Goal: Task Accomplishment & Management: Use online tool/utility

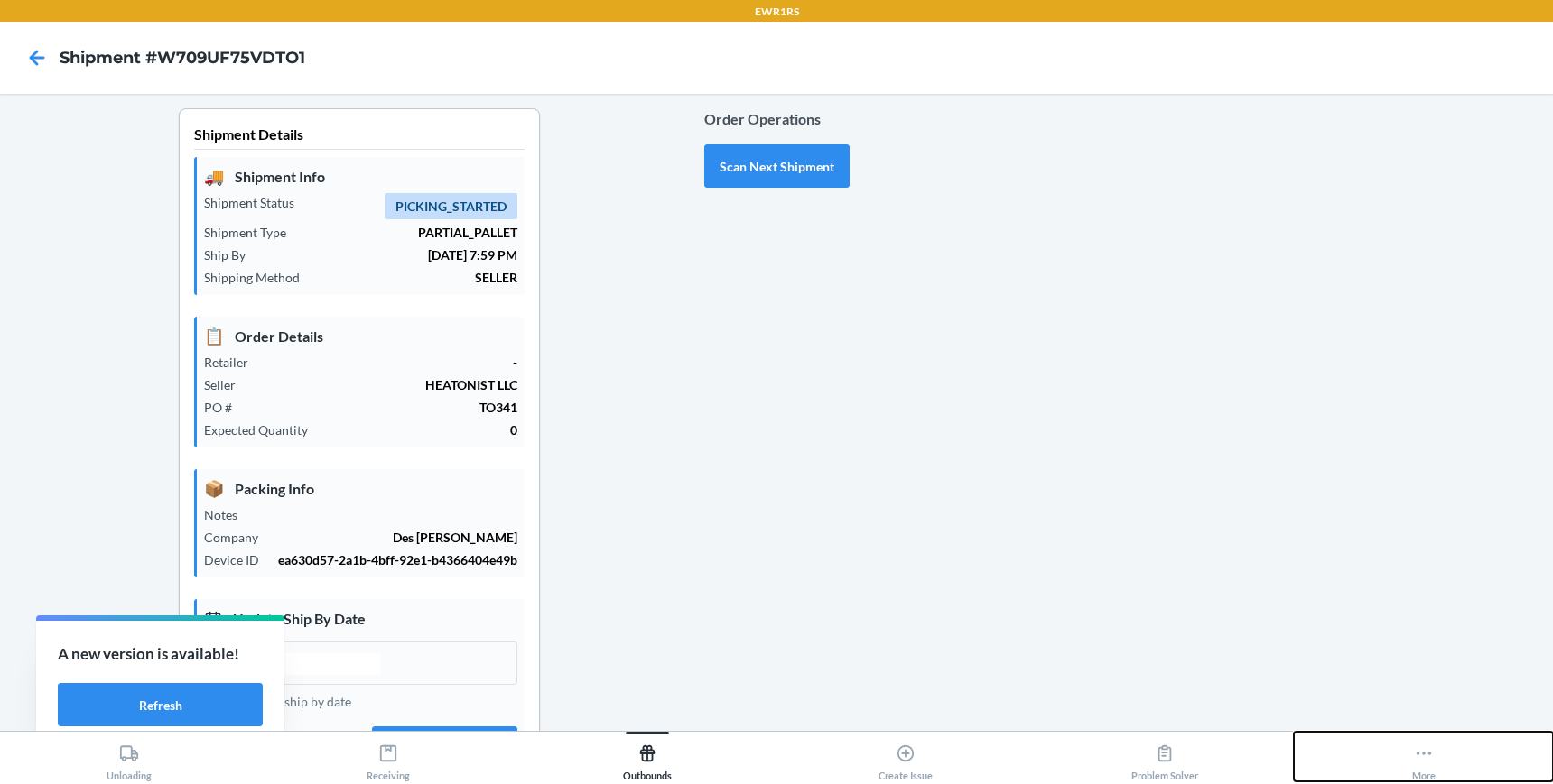
click at [1427, 747] on icon at bounding box center [1424, 754] width 20 height 20
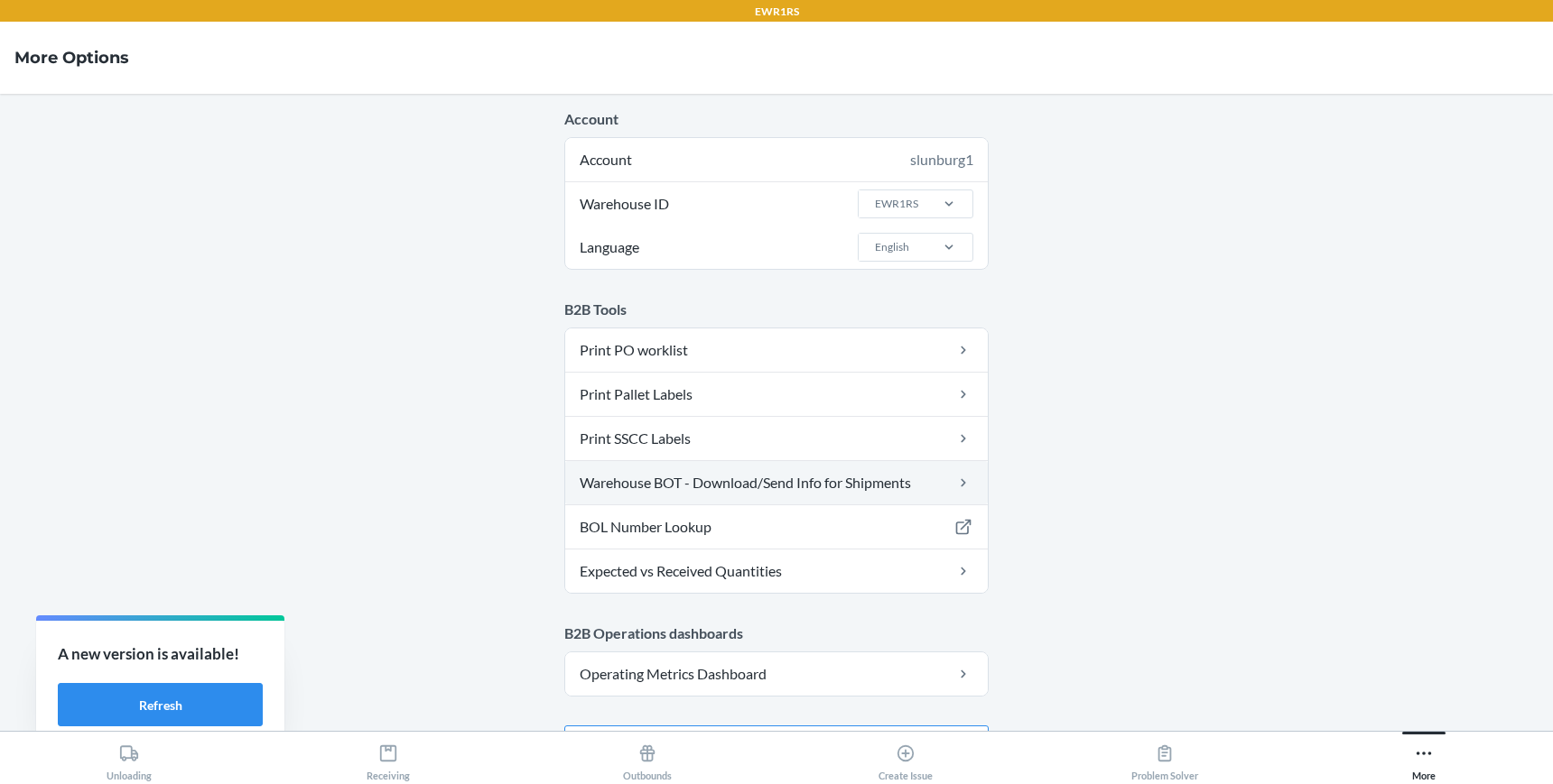
click at [696, 481] on link "Warehouse BOT - Download/Send Info for Shipments" at bounding box center [776, 482] width 423 height 43
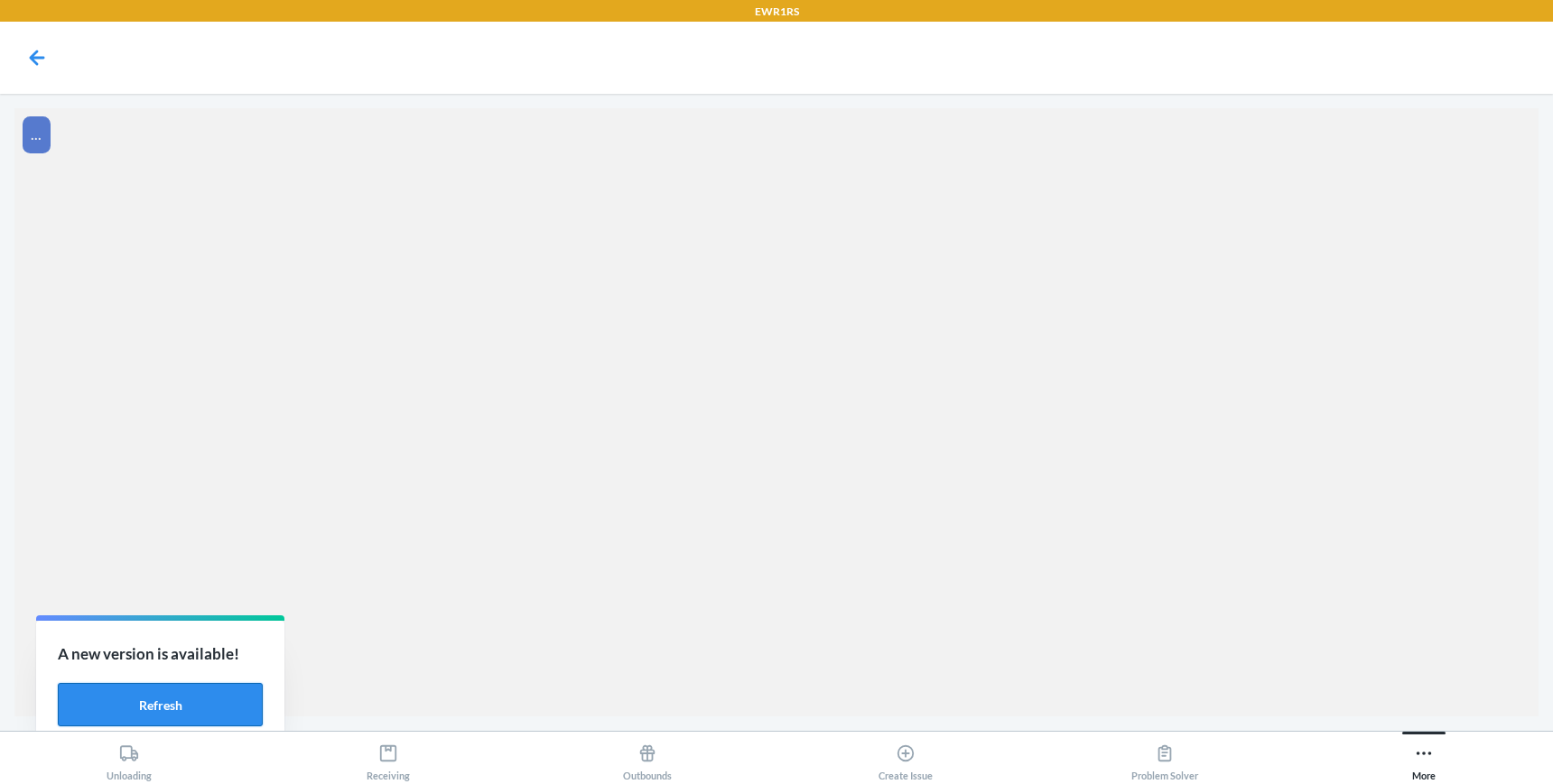
click at [139, 711] on button "Refresh" at bounding box center [160, 704] width 205 height 43
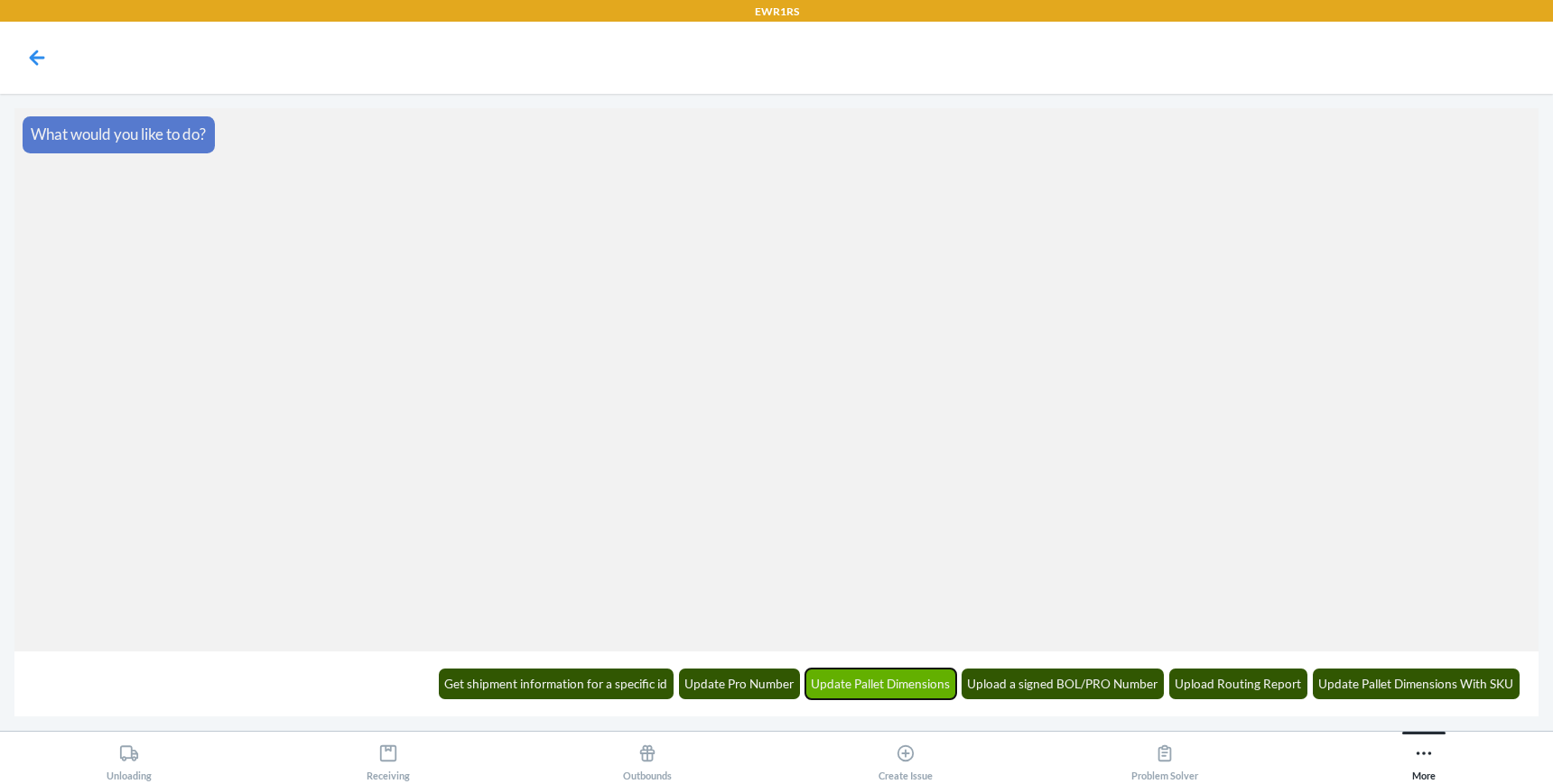
click at [873, 686] on button "Update Pallet Dimensions" at bounding box center [881, 683] width 151 height 30
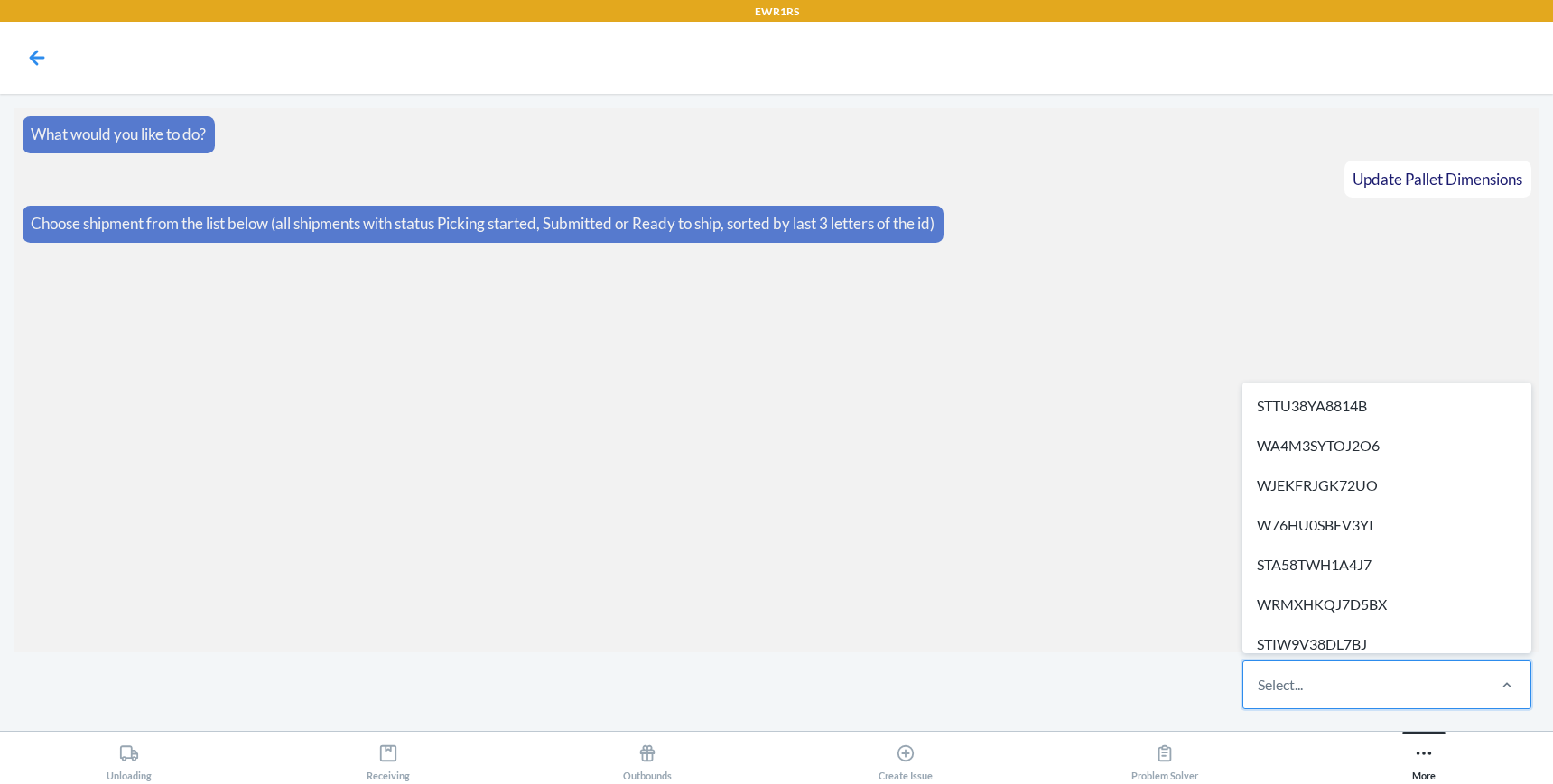
click at [1289, 689] on div "Select..." at bounding box center [1280, 685] width 45 height 22
click at [1259, 689] on input "option STTU38YA8814B focused, 1 of 29. 29 results available. Use Up and Down to…" at bounding box center [1259, 685] width 2 height 22
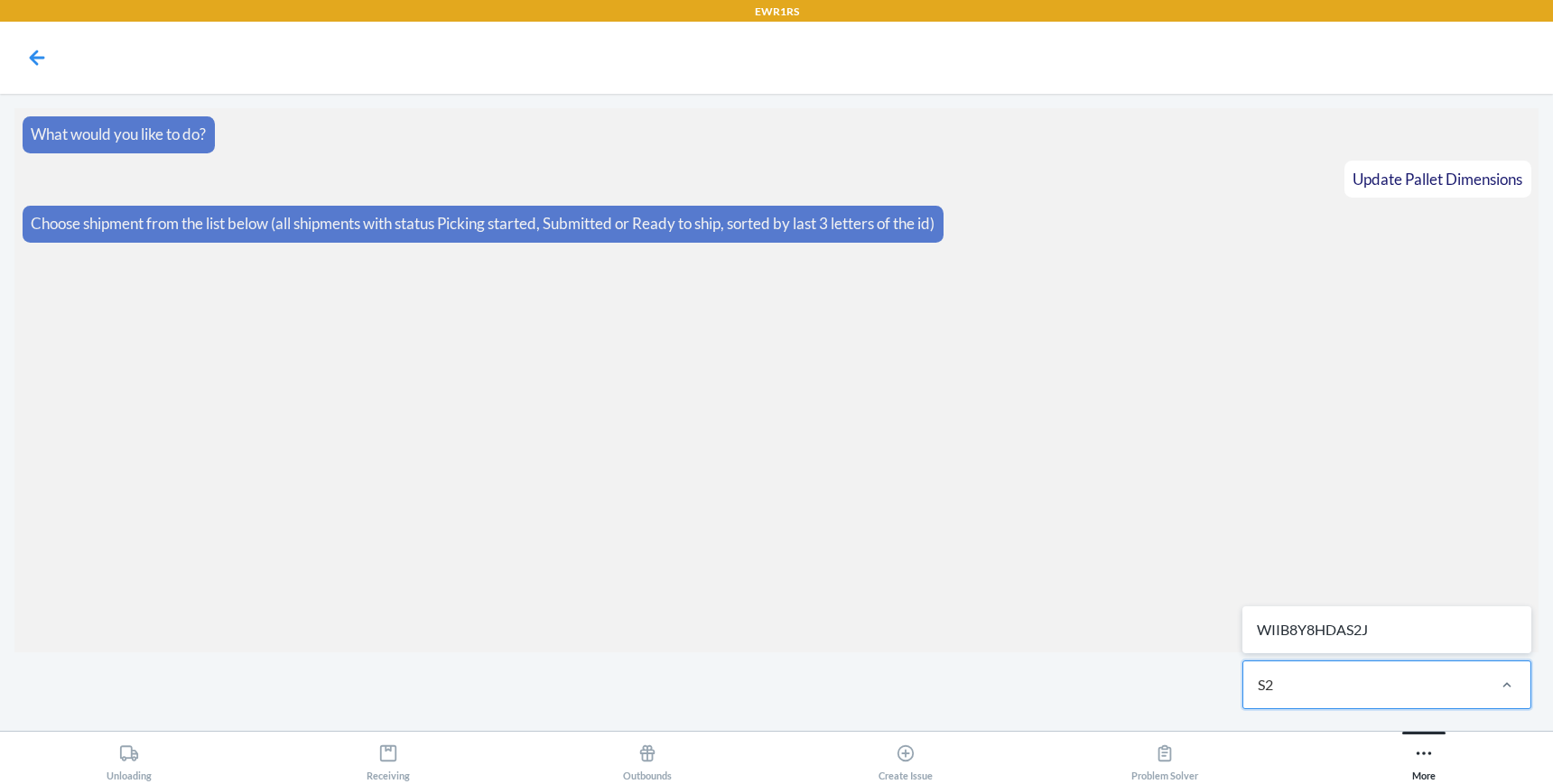
type input "S2J"
click at [1359, 629] on div "WIIB8Y8HDAS2J" at bounding box center [1386, 629] width 282 height 39
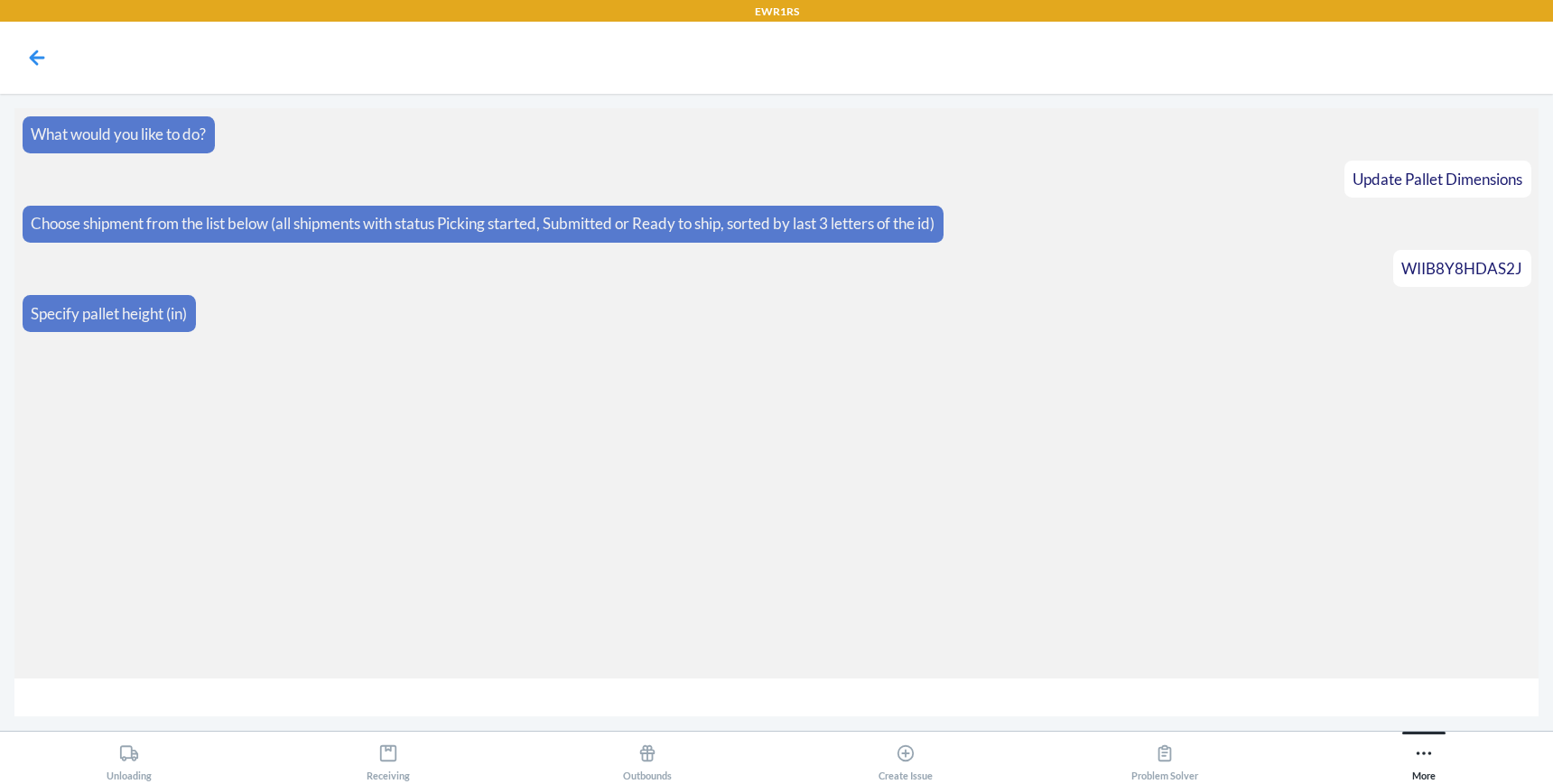
click at [691, 690] on input "number" at bounding box center [776, 698] width 1524 height 39
type input "72"
type input "752"
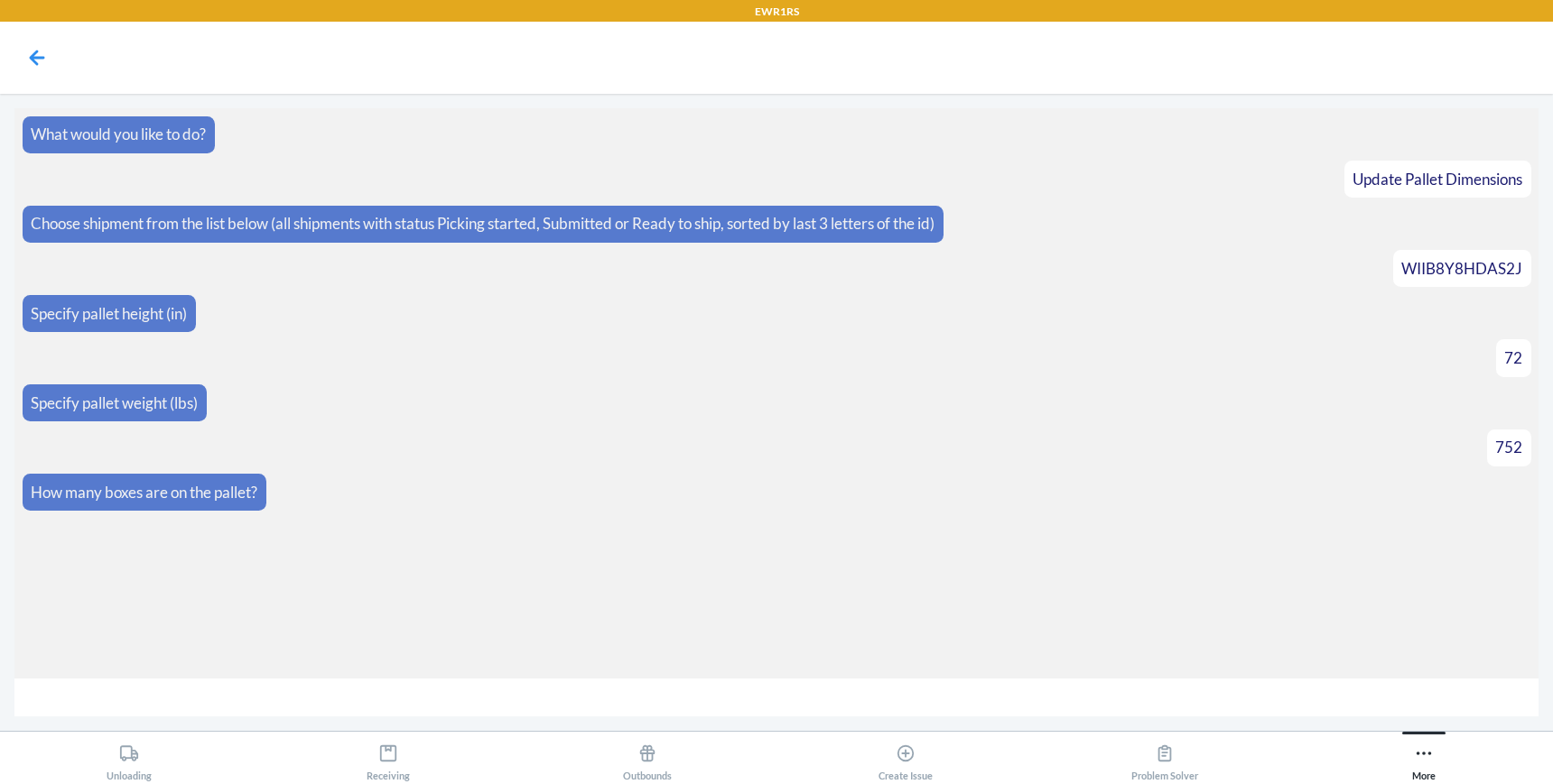
type input "4"
type input "16"
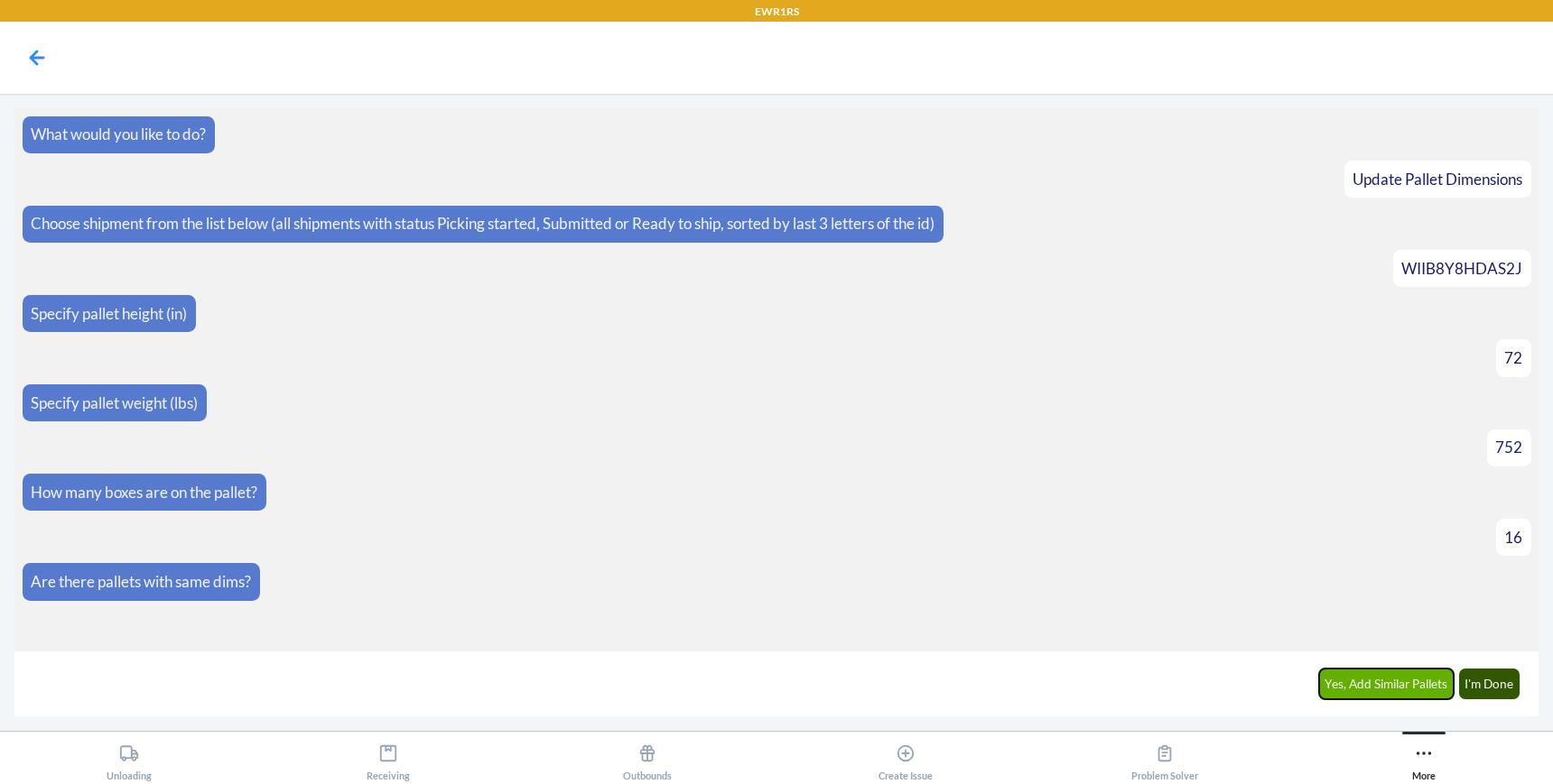
click at [1336, 692] on button "Yes, Add Similar Pallets" at bounding box center [1387, 683] width 136 height 30
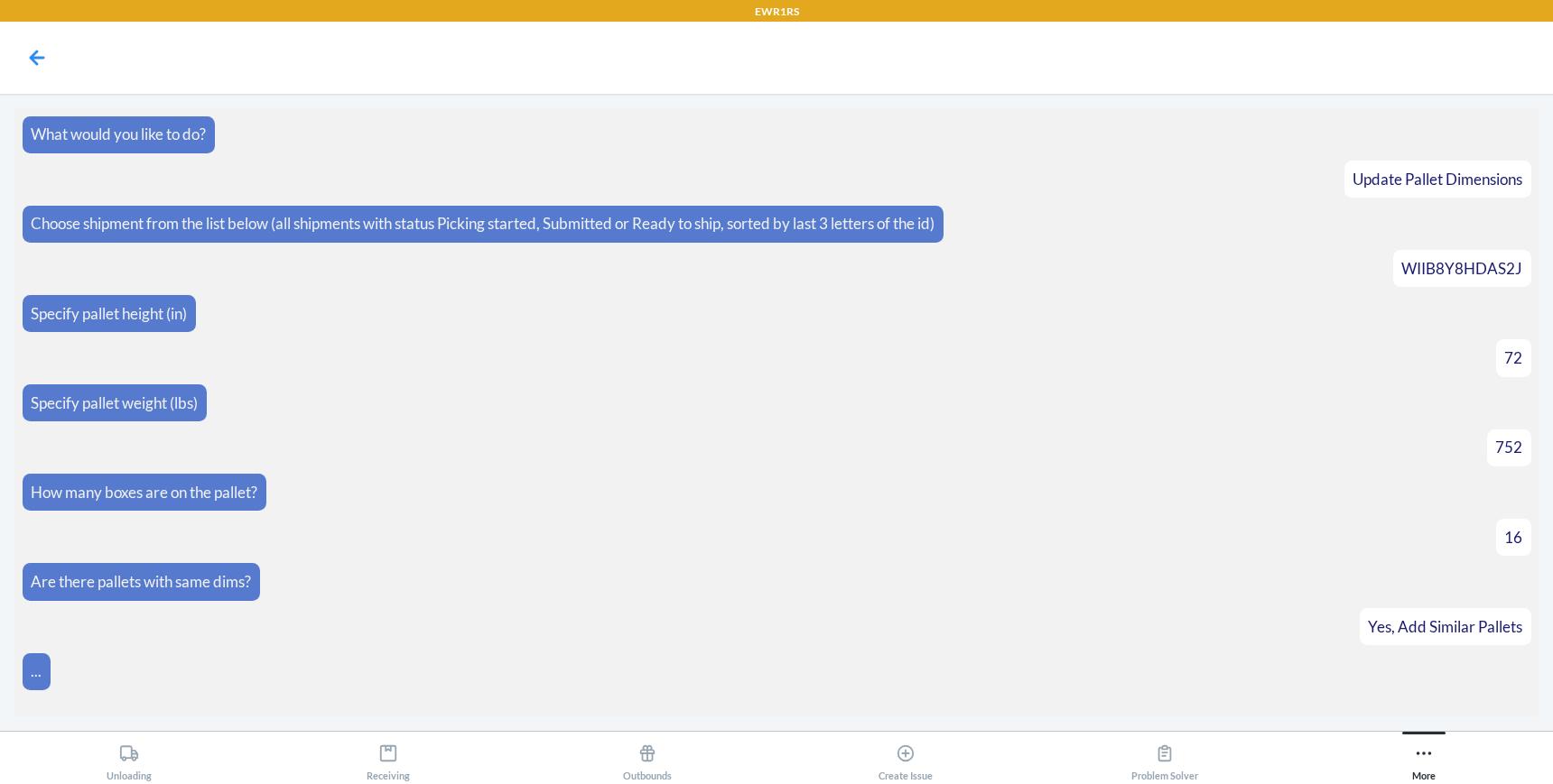
scroll to position [19, 0]
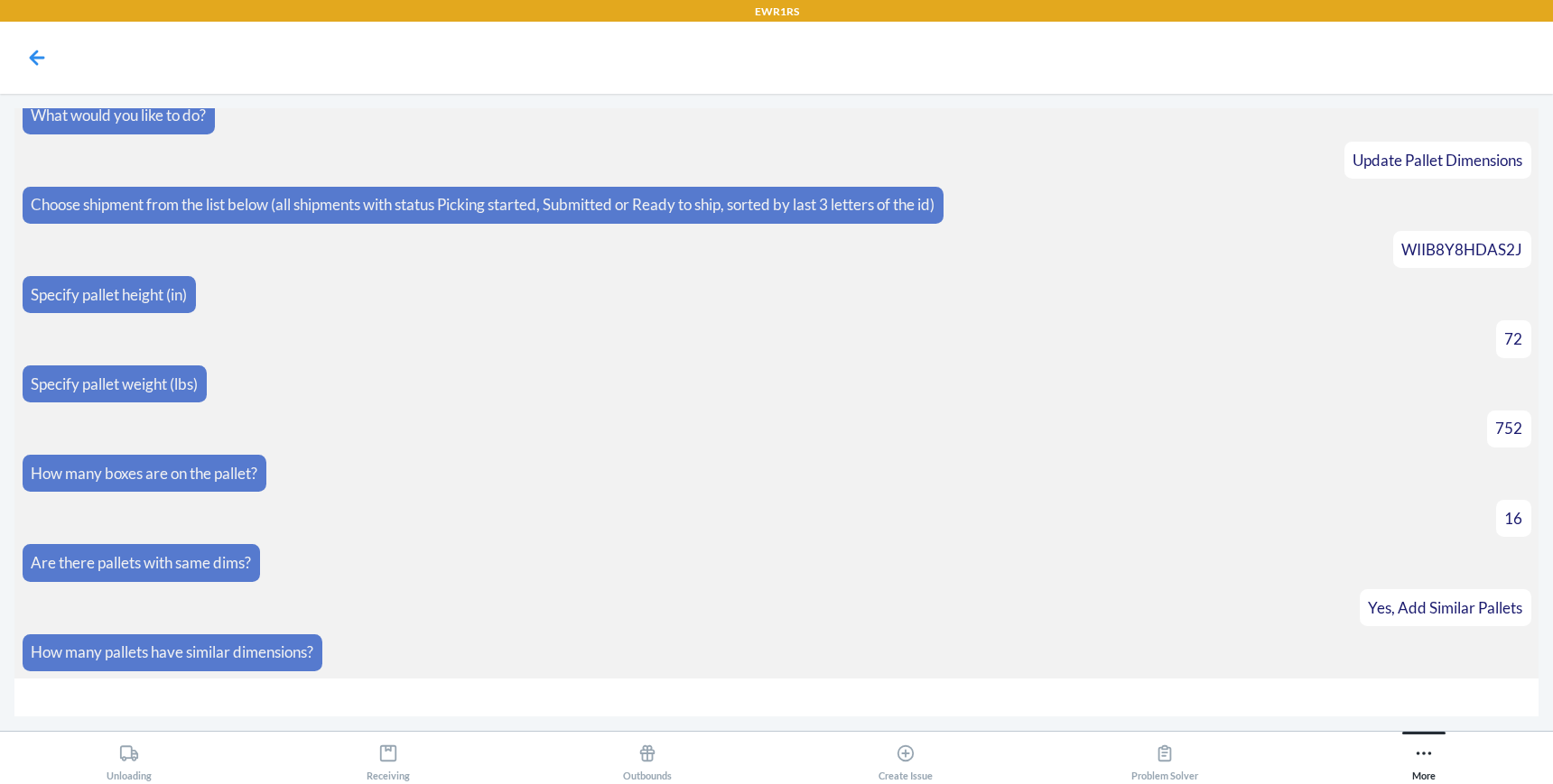
type input "4"
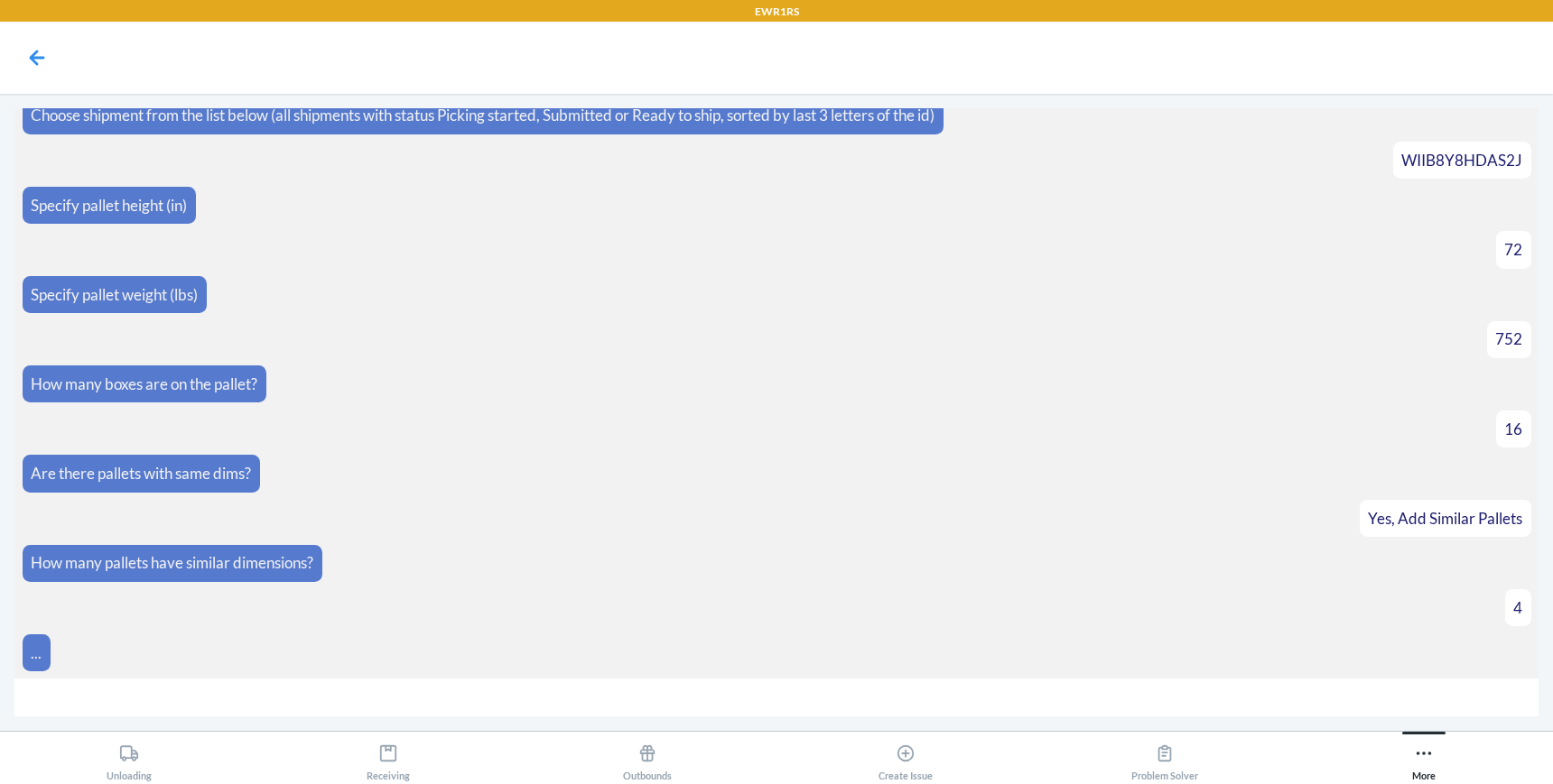
scroll to position [251, 0]
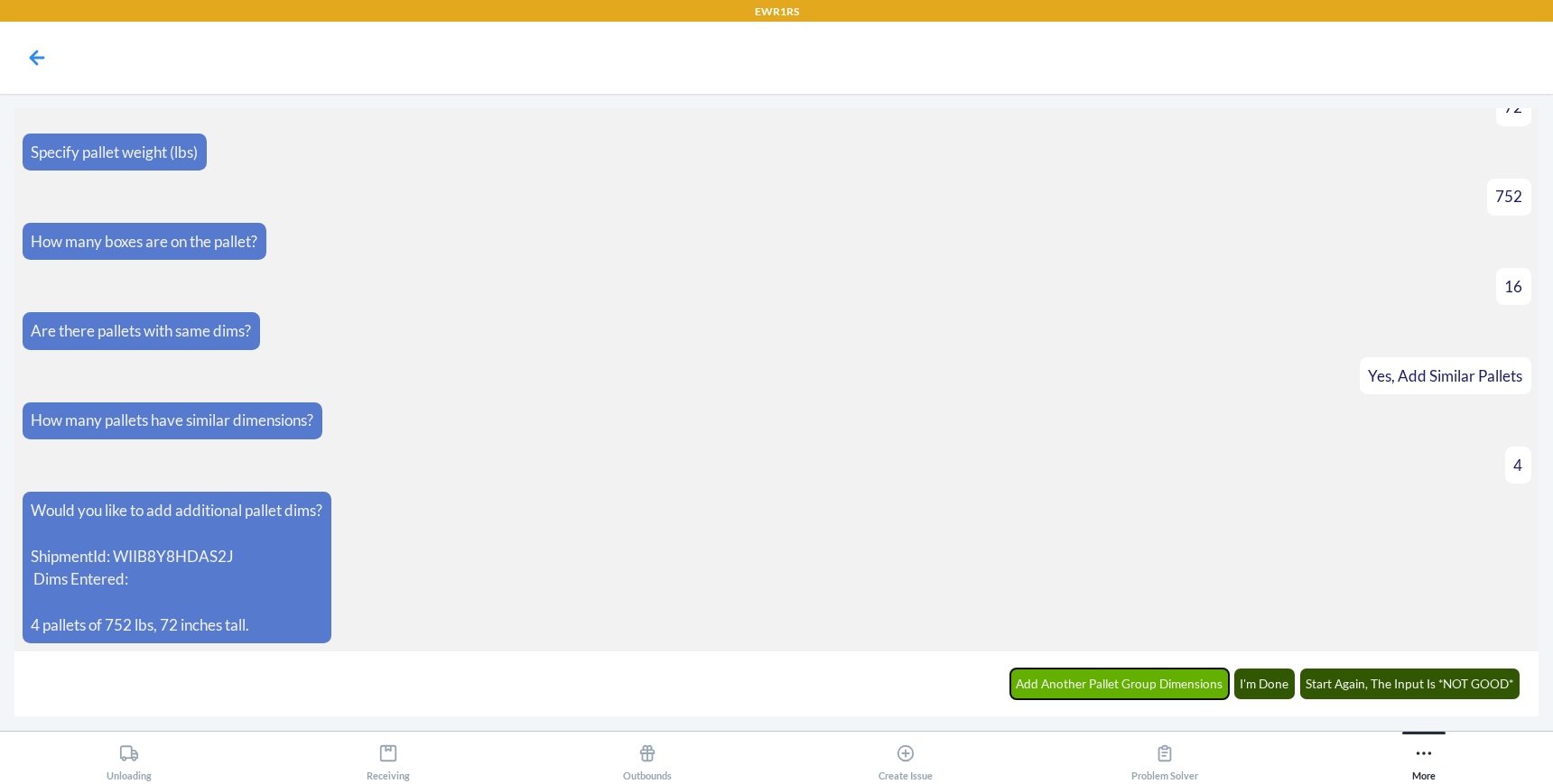
click at [1081, 688] on button "Add Another Pallet Group Dimensions" at bounding box center [1119, 683] width 219 height 30
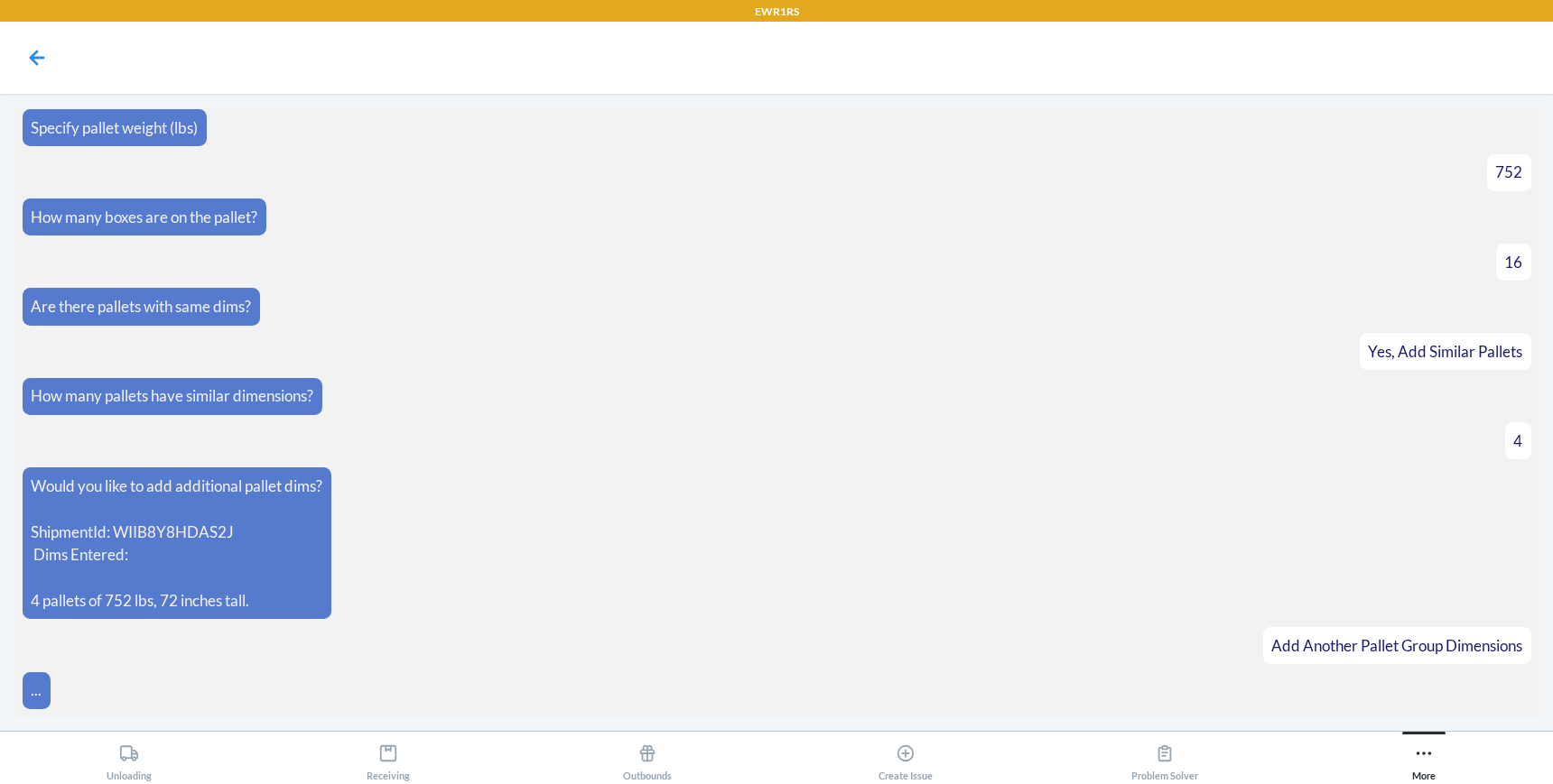
scroll to position [313, 0]
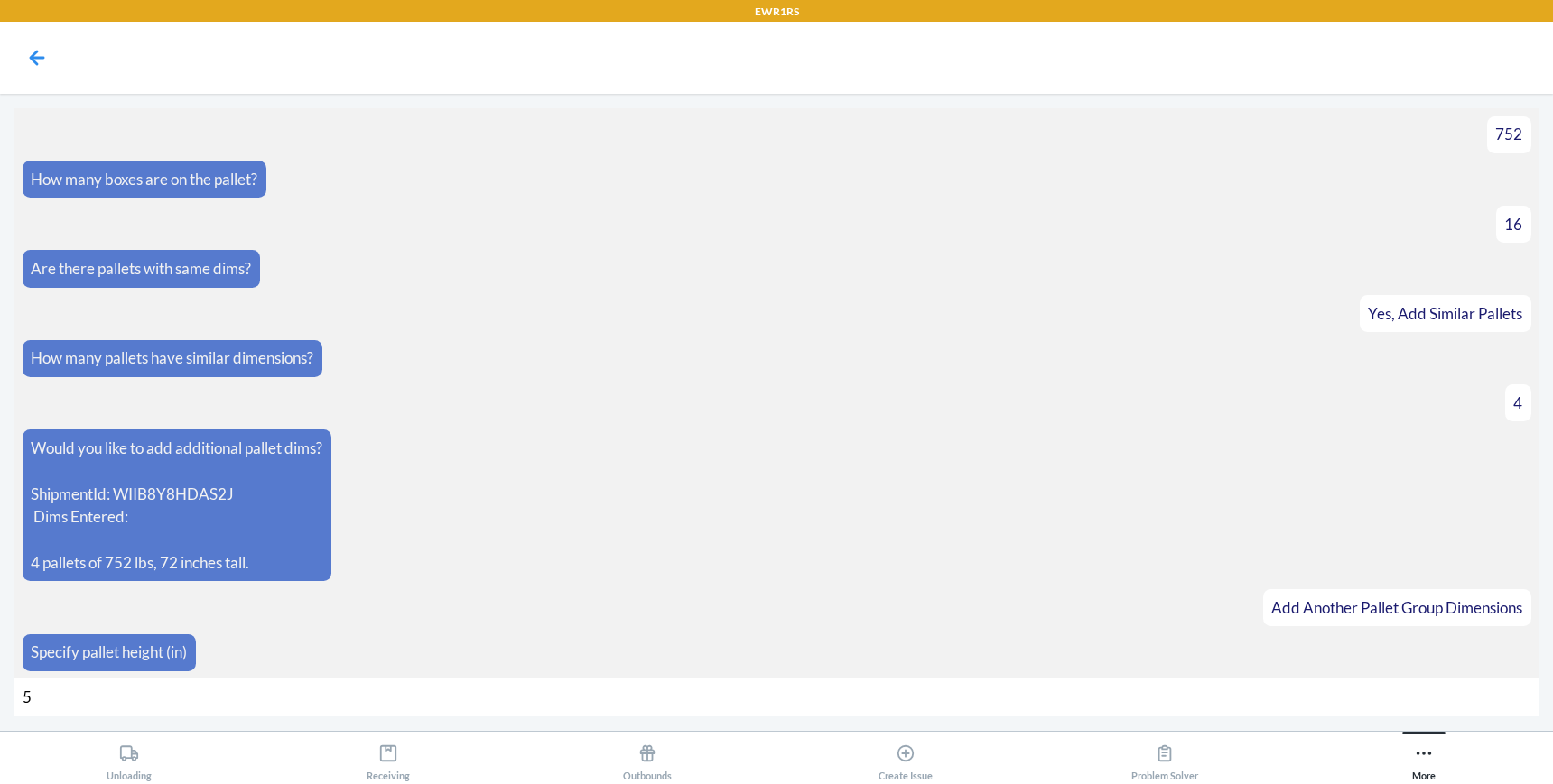
type input "56"
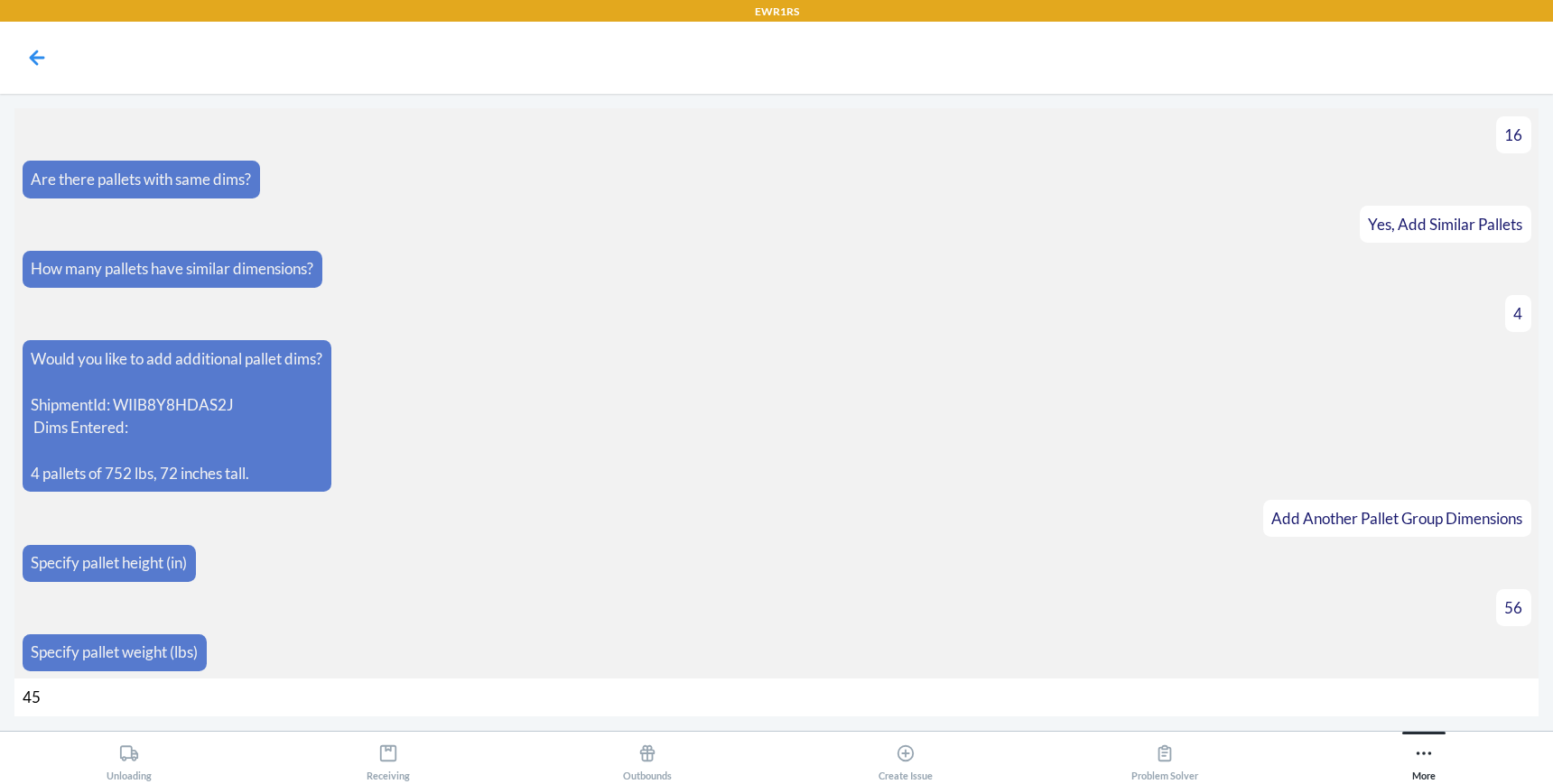
type input "450"
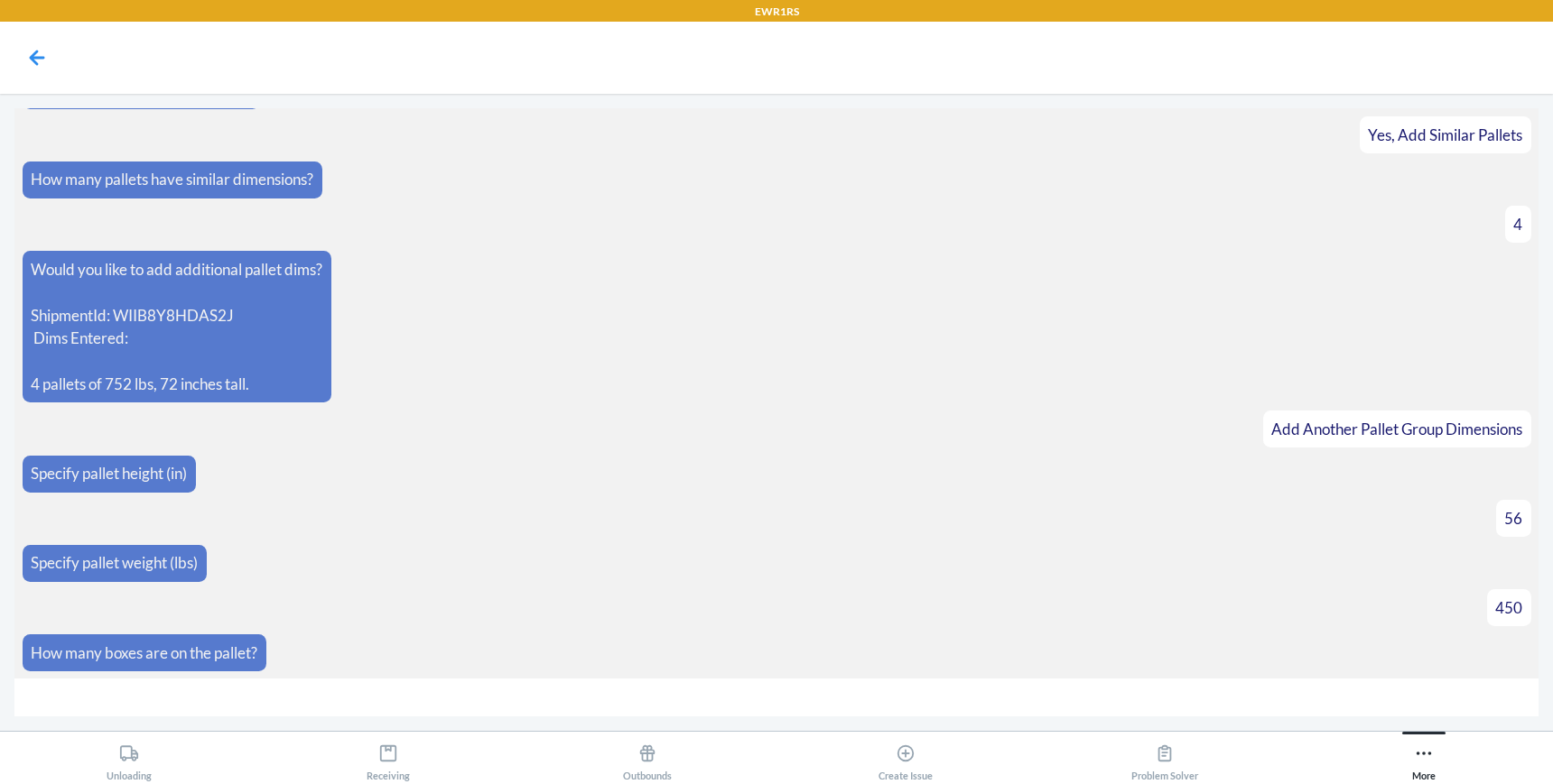
type input "9"
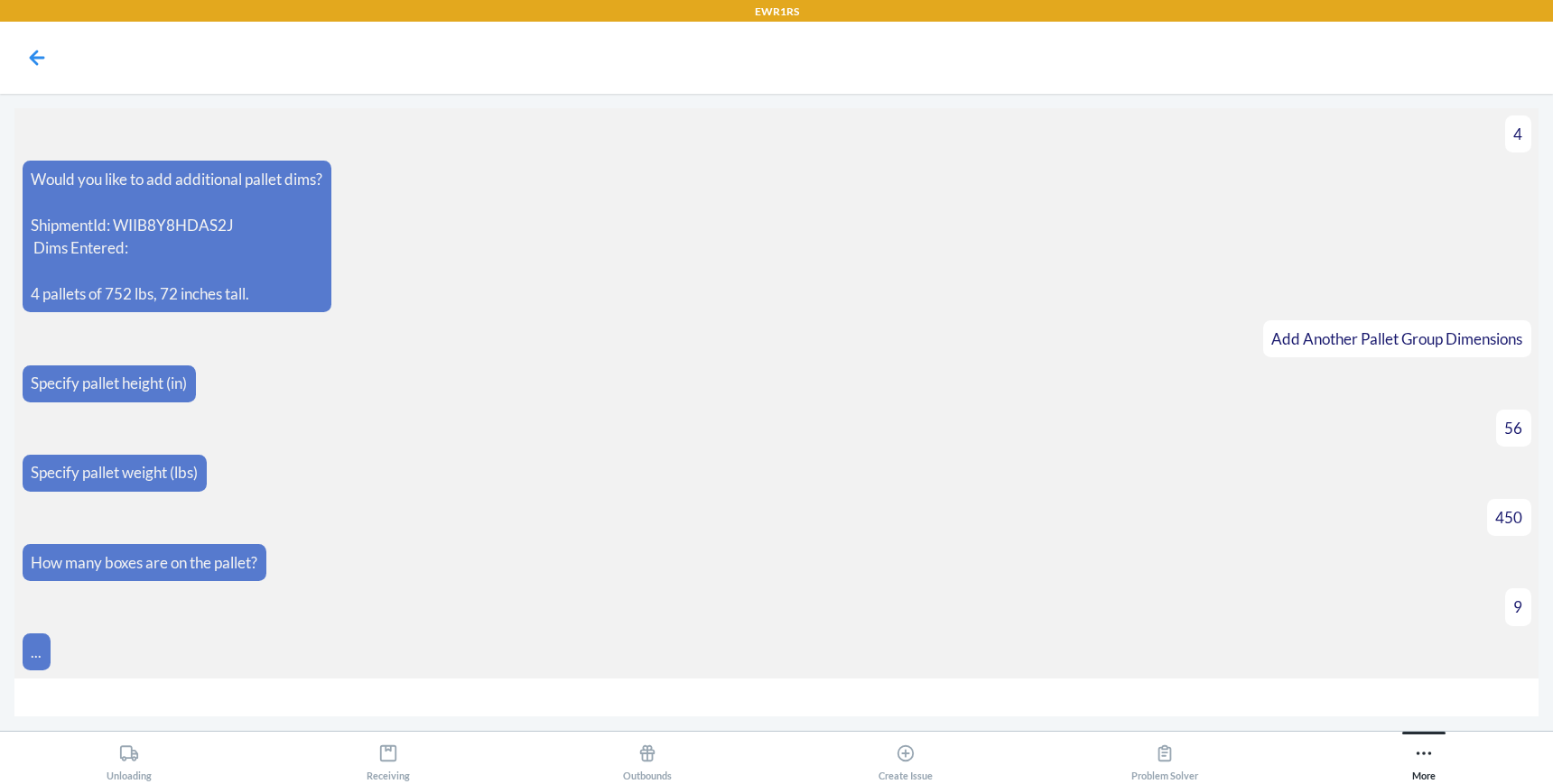
scroll to position [608, 0]
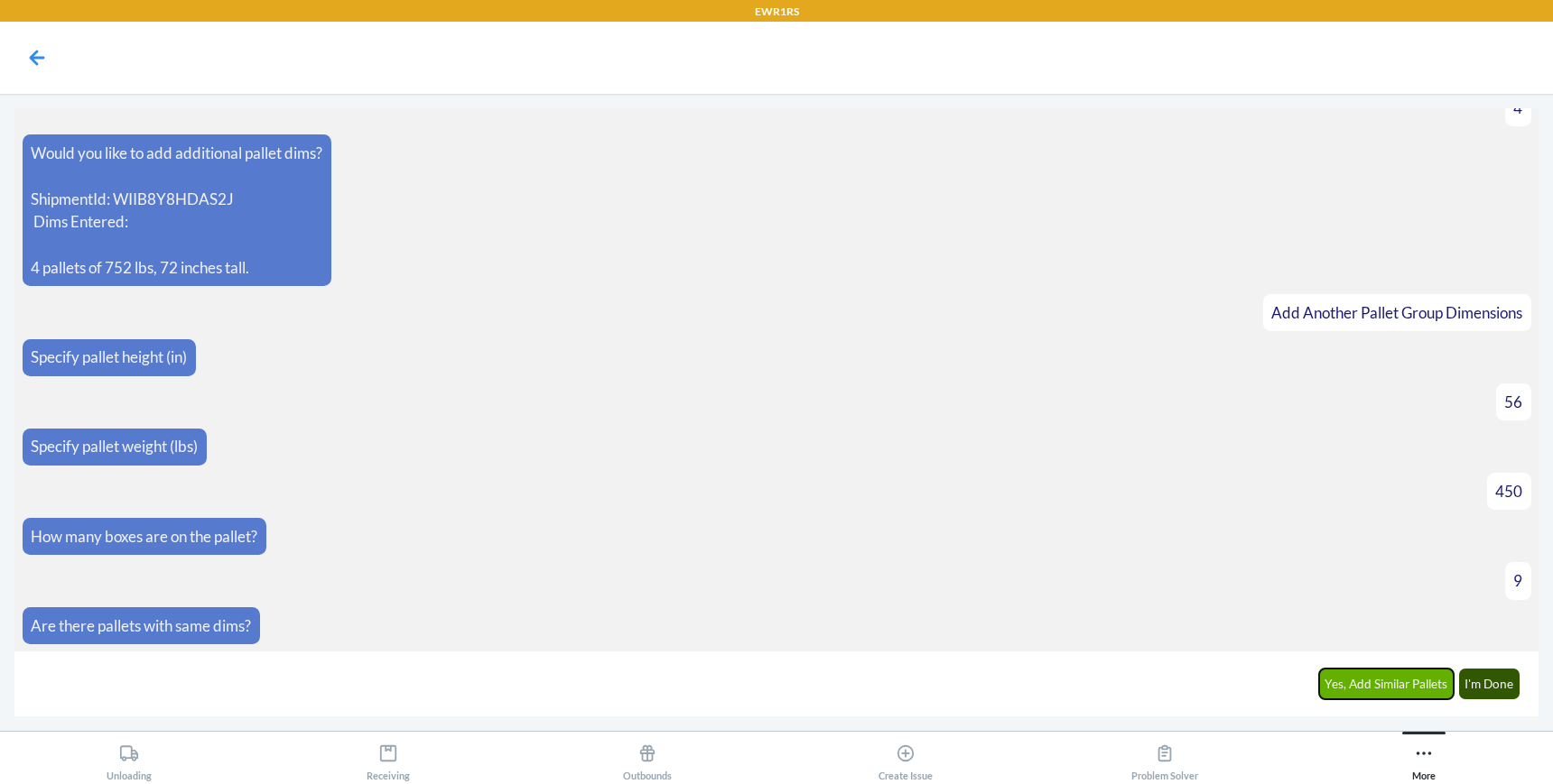
click at [1356, 690] on button "Yes, Add Similar Pallets" at bounding box center [1387, 683] width 136 height 30
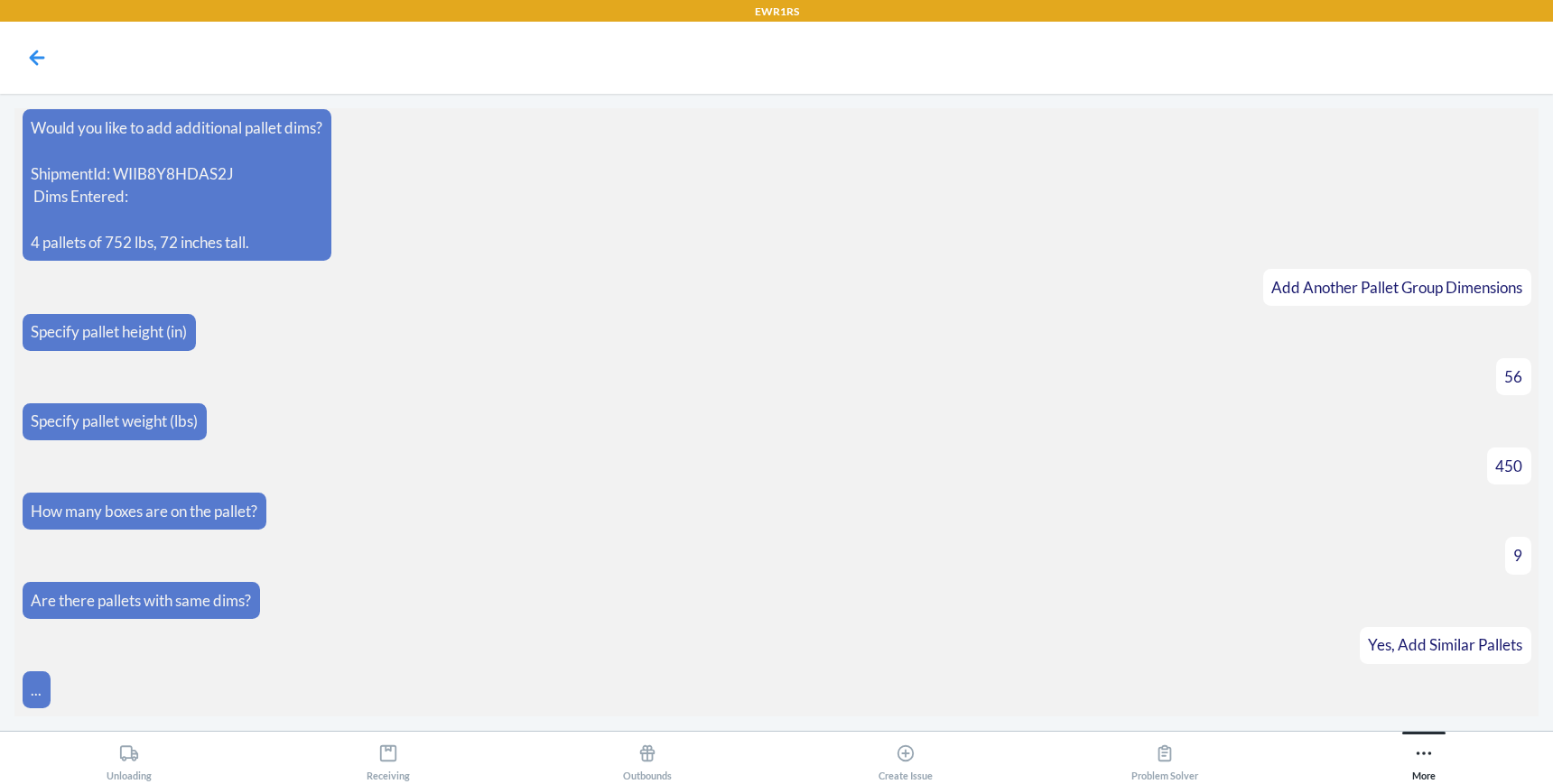
scroll to position [671, 0]
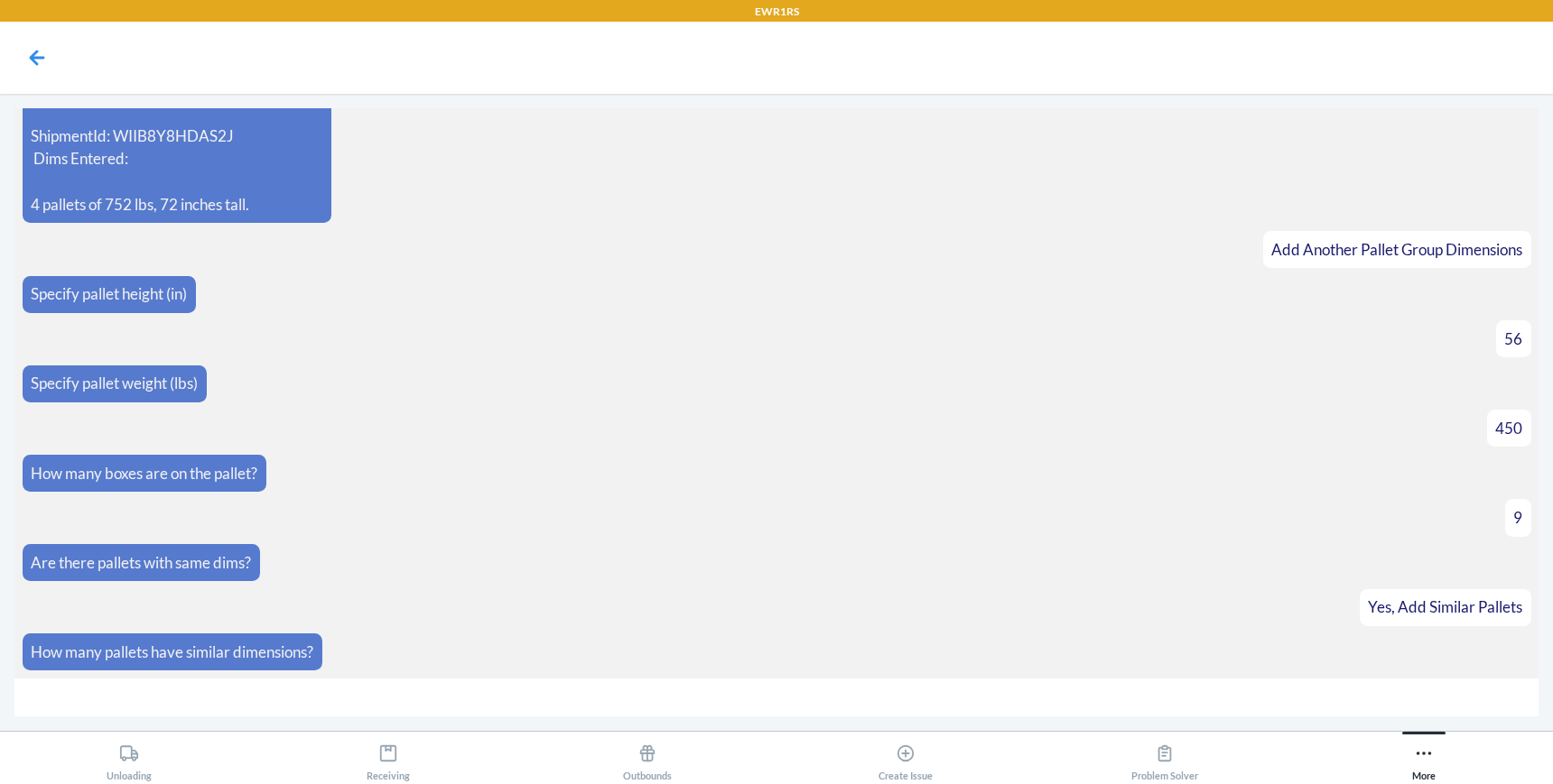
type input "1"
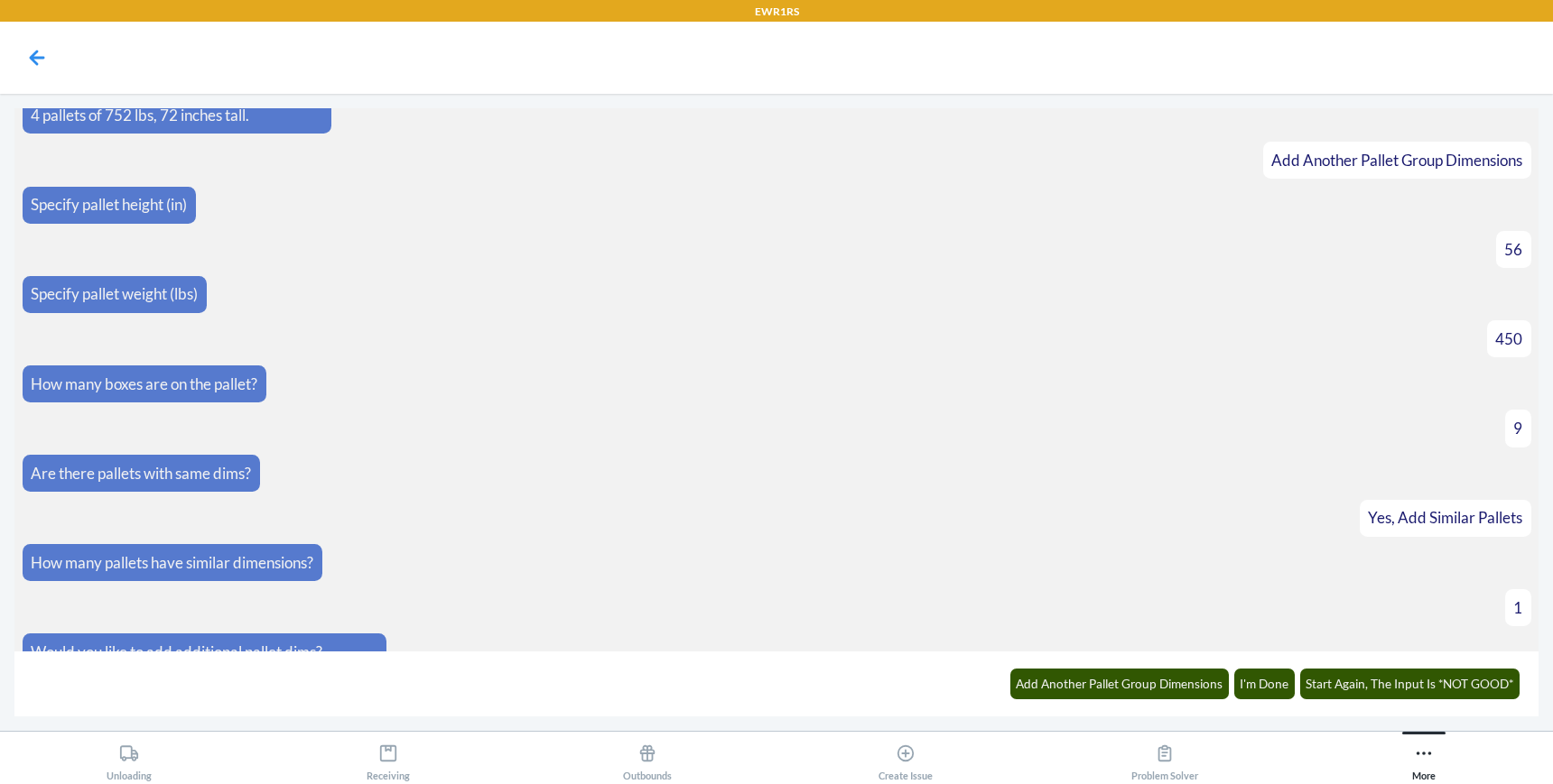
scroll to position [948, 0]
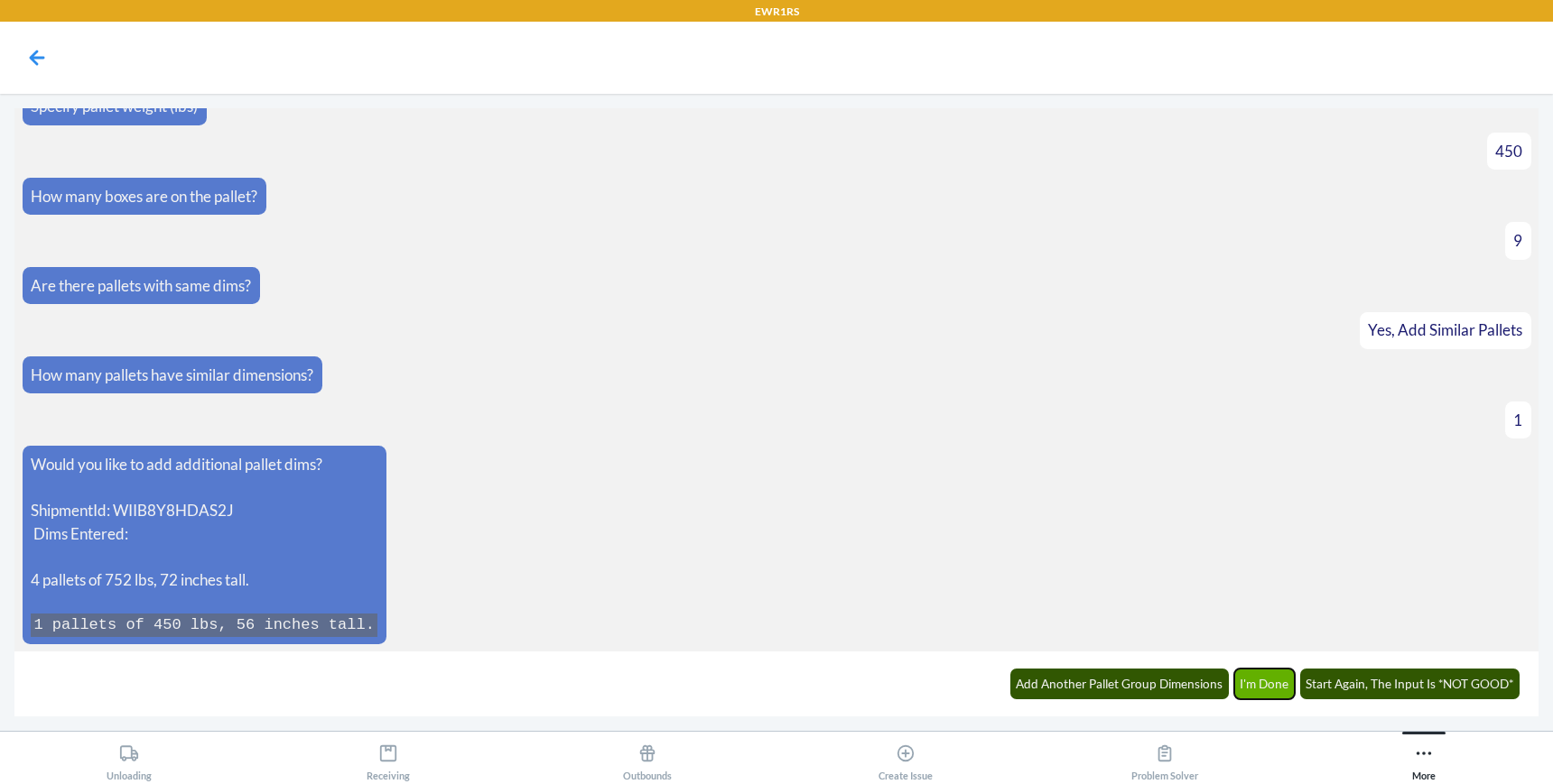
click at [1275, 688] on button "I'm Done" at bounding box center [1264, 683] width 61 height 30
